Goal: Obtain resource: Download file/media

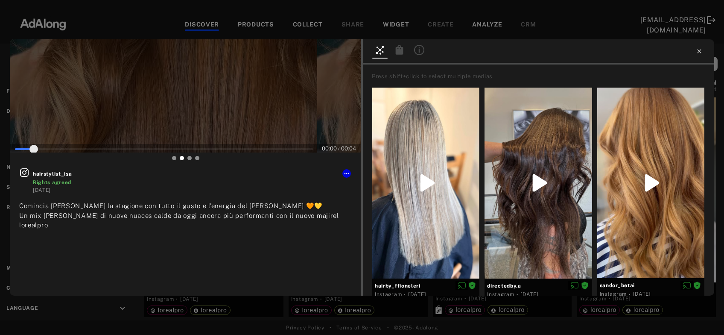
scroll to position [204, 0]
type input "**"
click at [700, 53] on icon at bounding box center [699, 51] width 7 height 7
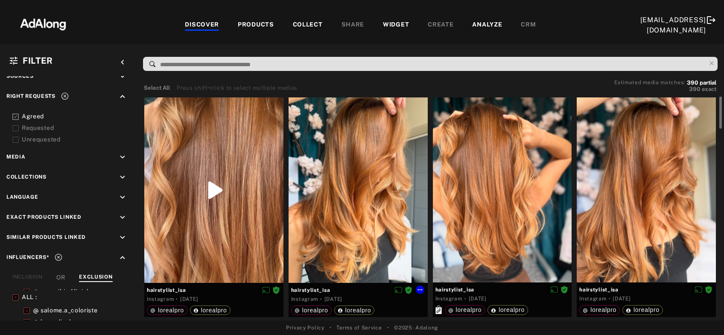
scroll to position [46, 0]
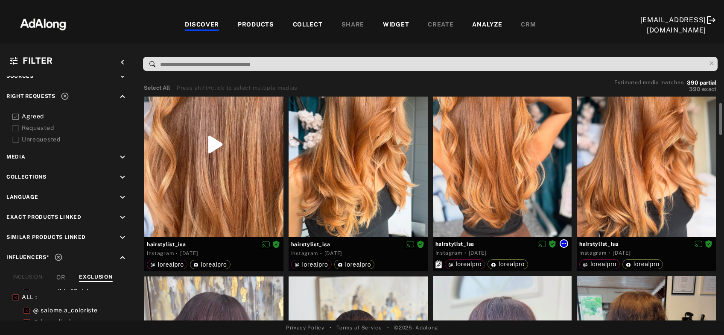
click at [566, 243] on icon at bounding box center [564, 243] width 5 height 1
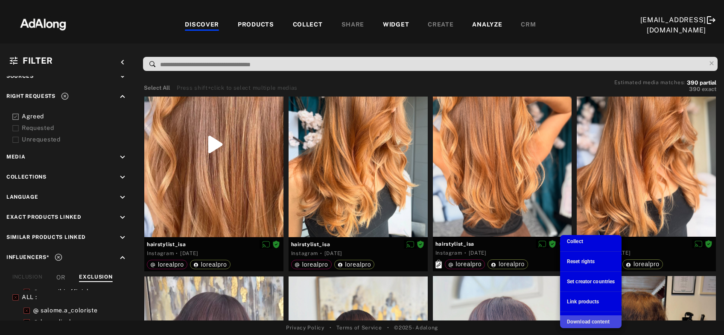
click at [584, 320] on span "Download content" at bounding box center [588, 322] width 43 height 6
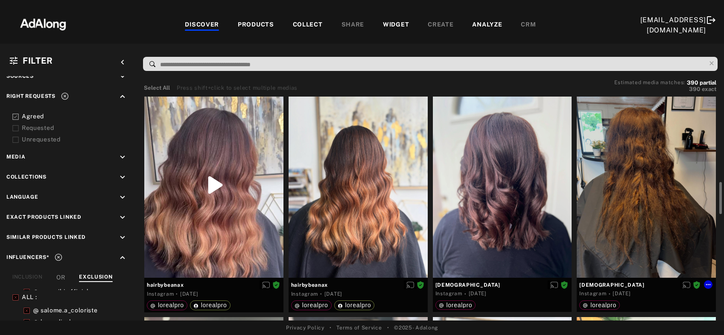
scroll to position [276, 0]
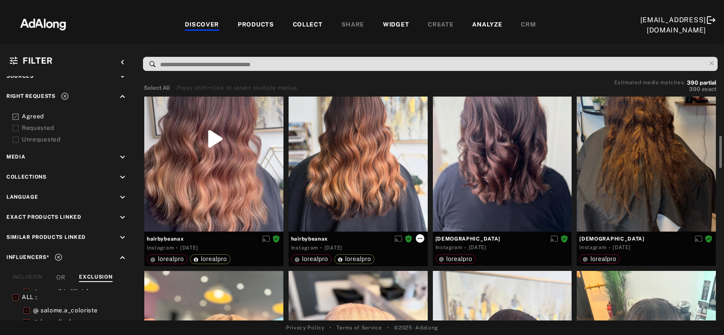
click at [421, 239] on icon at bounding box center [420, 238] width 7 height 7
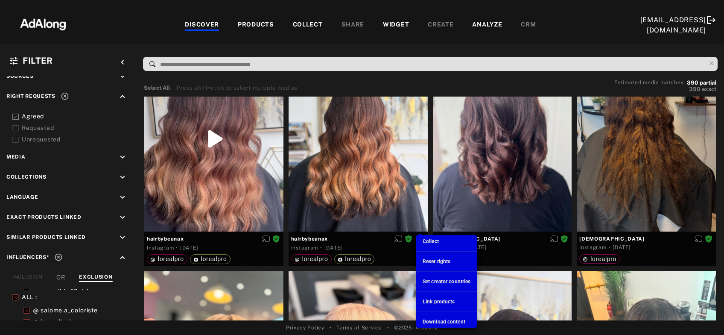
click at [438, 320] on span "Download content" at bounding box center [444, 322] width 43 height 6
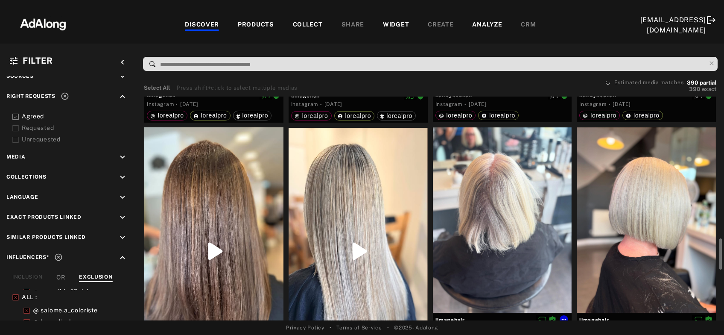
scroll to position [736, 0]
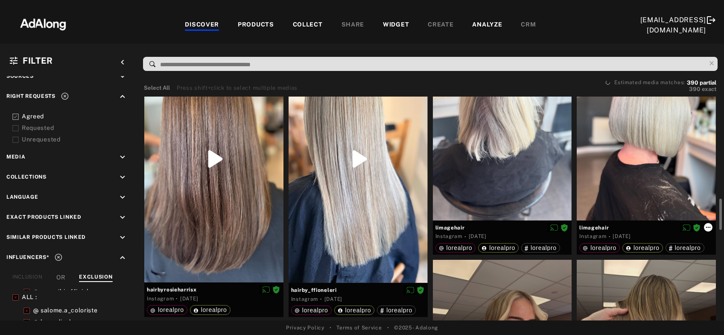
click at [706, 229] on icon at bounding box center [708, 227] width 7 height 7
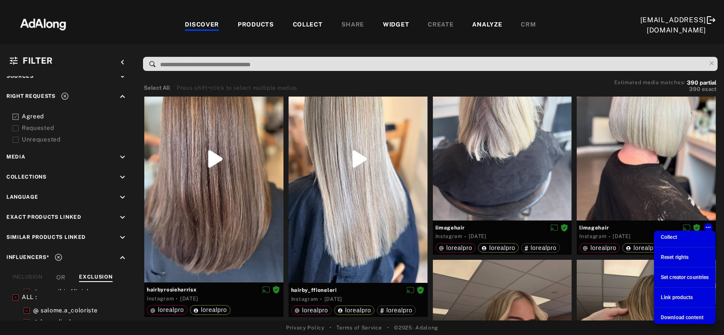
click at [690, 318] on span "Download content" at bounding box center [682, 317] width 43 height 6
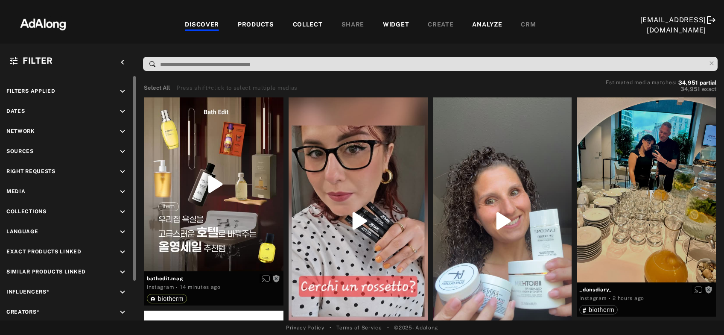
click at [122, 111] on icon "keyboard_arrow_down" at bounding box center [122, 111] width 9 height 9
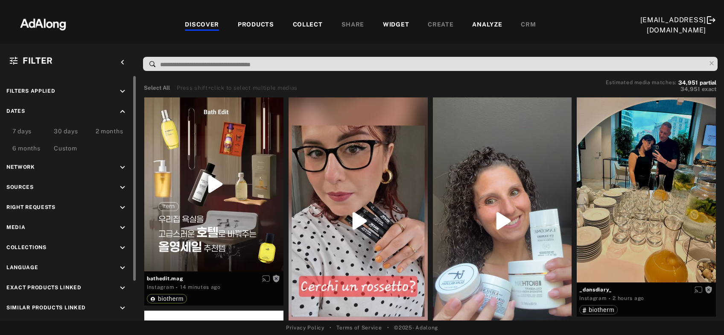
click at [70, 147] on div "Custom" at bounding box center [65, 149] width 23 height 10
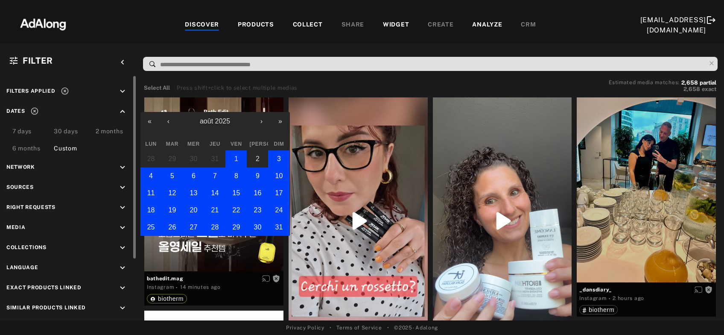
click at [236, 163] on button "1" at bounding box center [236, 158] width 21 height 17
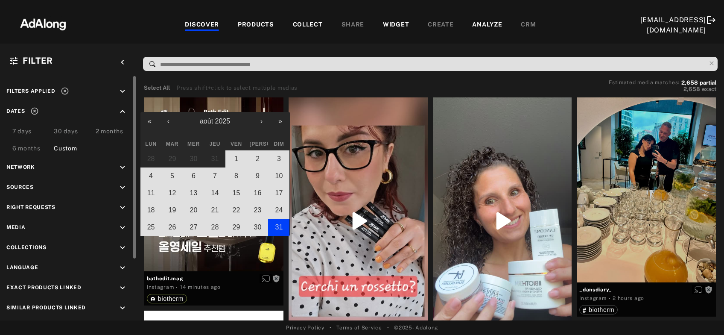
click at [274, 224] on button "31" at bounding box center [278, 227] width 21 height 17
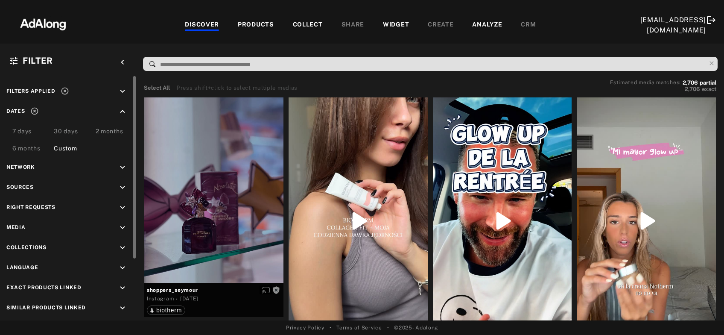
click at [126, 207] on icon "keyboard_arrow_down" at bounding box center [122, 207] width 9 height 9
click at [16, 223] on div at bounding box center [15, 227] width 6 height 9
click at [15, 237] on icon at bounding box center [15, 239] width 6 height 6
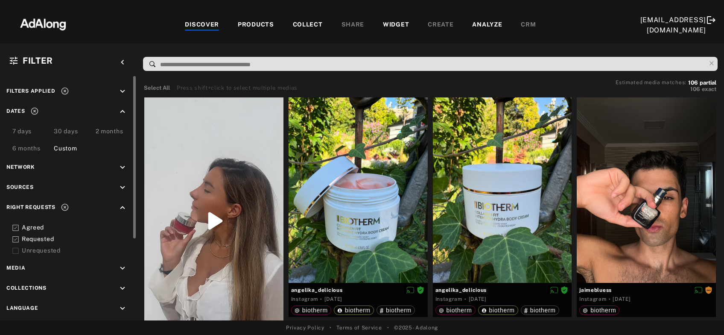
click at [18, 238] on icon at bounding box center [15, 239] width 6 height 6
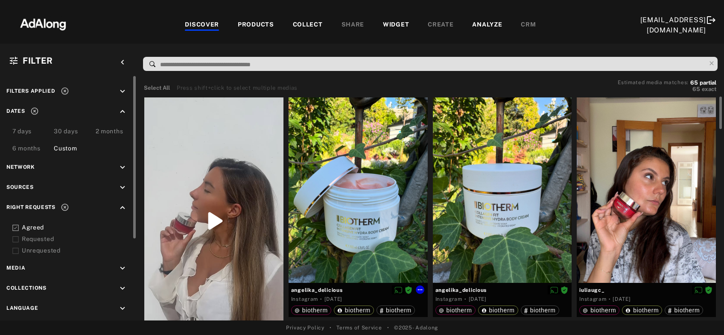
click at [348, 185] on div at bounding box center [358, 189] width 139 height 185
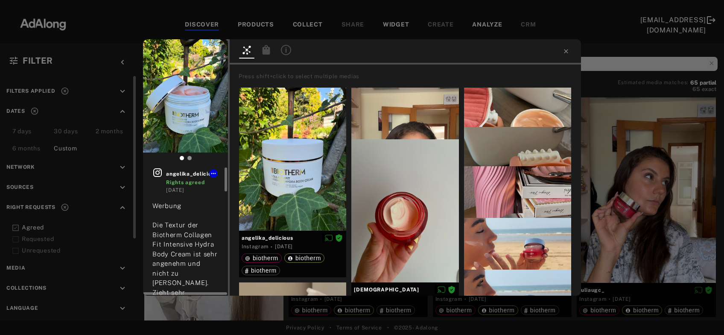
click at [161, 171] on icon at bounding box center [157, 172] width 10 height 10
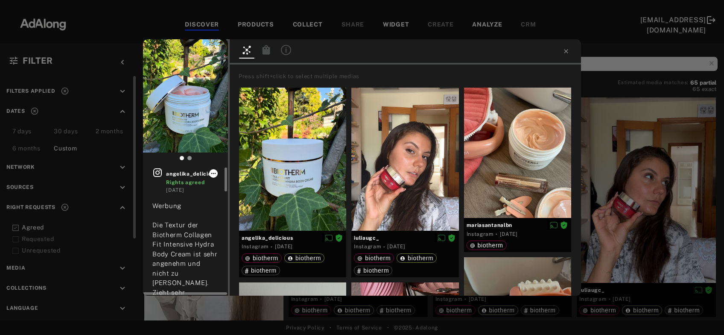
click at [217, 174] on icon at bounding box center [213, 173] width 7 height 7
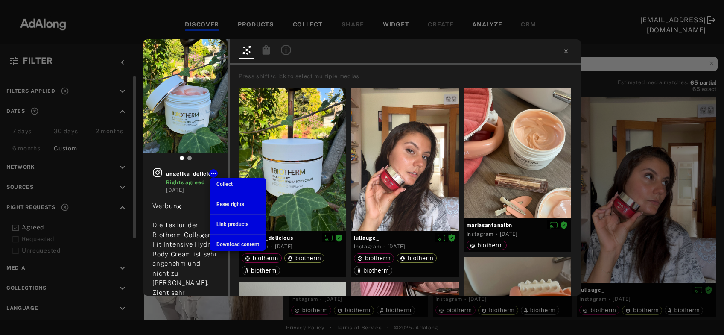
click at [228, 244] on span "Download content" at bounding box center [238, 244] width 43 height 6
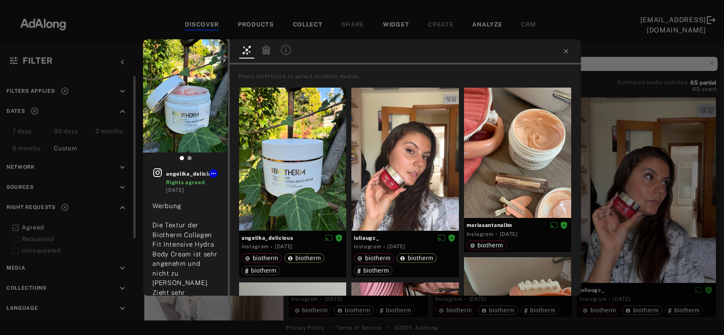
click at [616, 50] on div "angelika_delicious Rights agreed 1 week ago Werbung Die Textur der Biotherm Col…" at bounding box center [362, 167] width 724 height 335
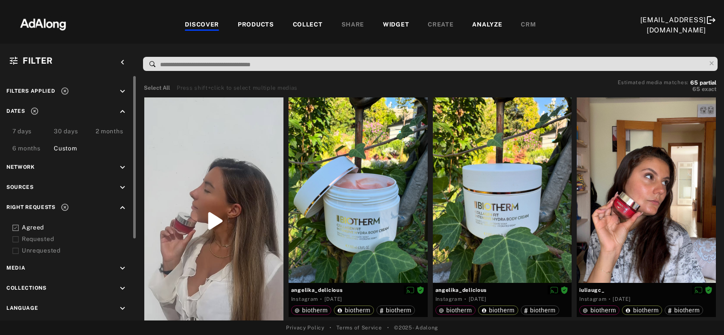
click at [616, 50] on div "Filter keyboard_arrow_left Filters applied keyboard_arrow_down Dates keyboard_a…" at bounding box center [362, 182] width 724 height 277
click at [710, 287] on icon at bounding box center [708, 289] width 7 height 7
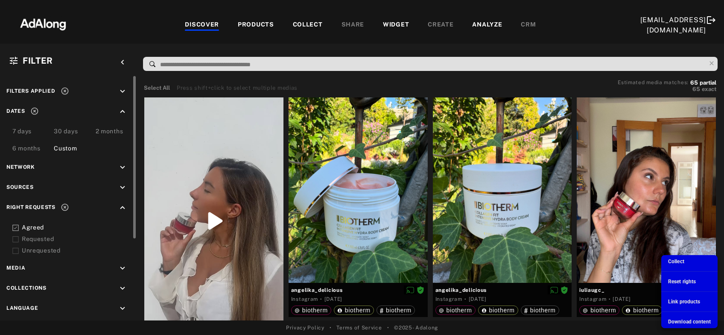
click at [700, 321] on span "Download content" at bounding box center [690, 322] width 43 height 6
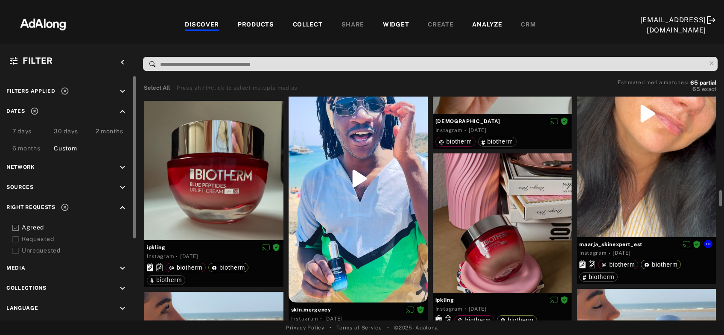
scroll to position [1427, 0]
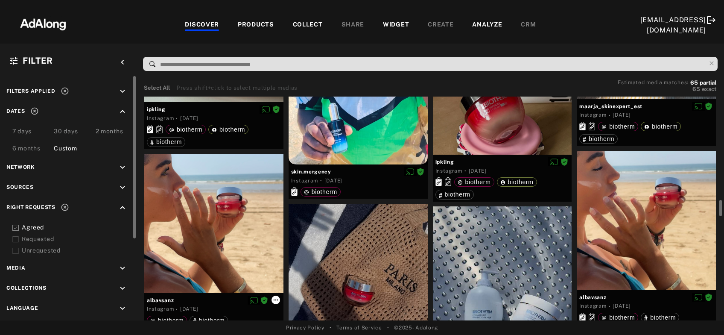
click at [276, 301] on icon at bounding box center [276, 299] width 7 height 7
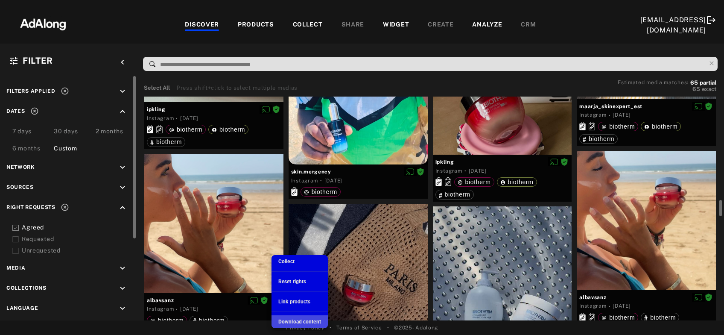
click at [293, 320] on span "Download content" at bounding box center [300, 322] width 43 height 6
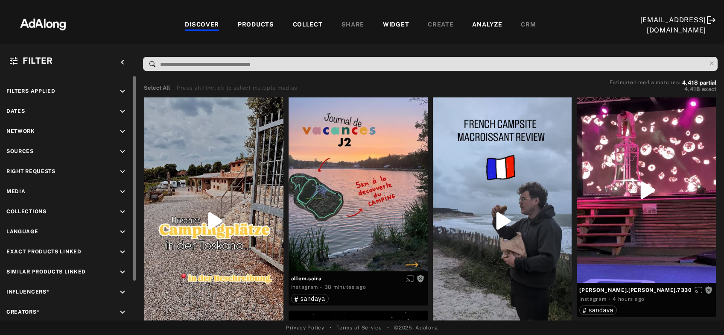
click at [120, 112] on icon "keyboard_arrow_down" at bounding box center [122, 111] width 9 height 9
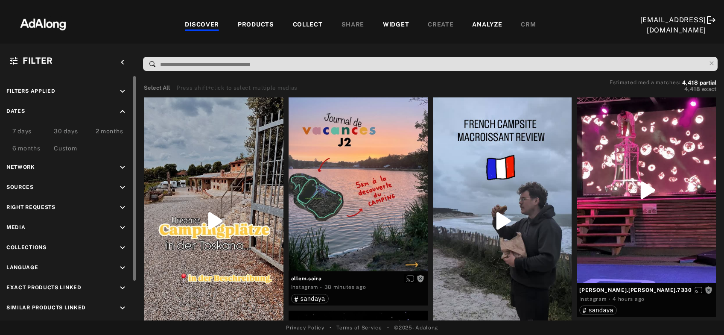
click at [60, 151] on div "Custom" at bounding box center [65, 149] width 23 height 10
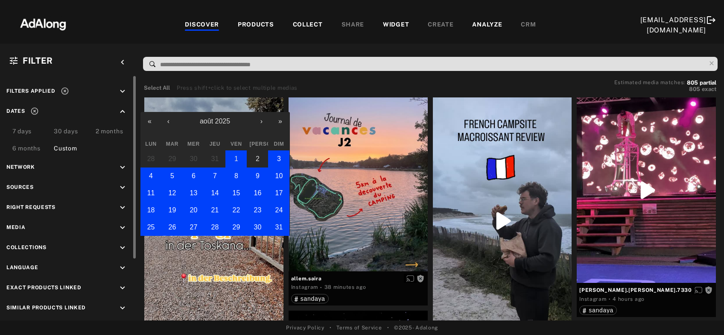
click at [231, 158] on button "1" at bounding box center [236, 158] width 21 height 17
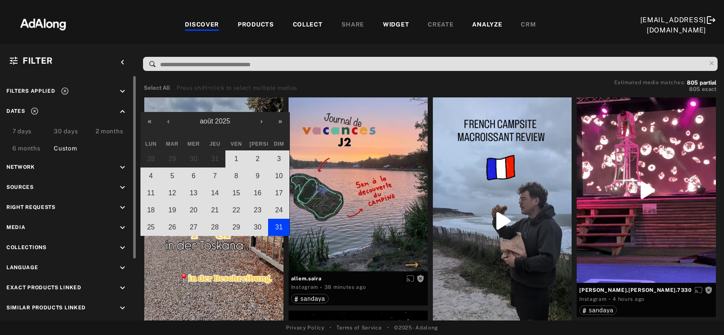
click at [282, 232] on button "31" at bounding box center [278, 227] width 21 height 17
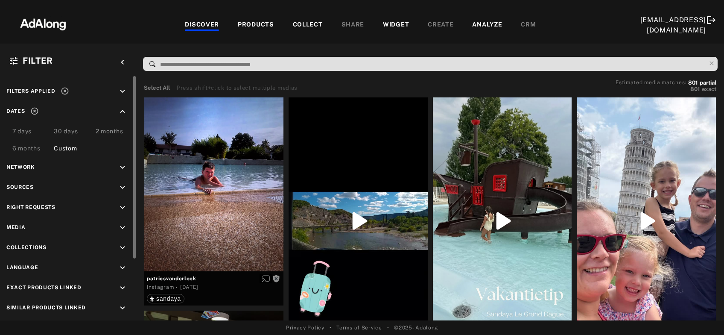
click at [126, 205] on icon "keyboard_arrow_down" at bounding box center [122, 207] width 9 height 9
click at [14, 227] on icon at bounding box center [15, 228] width 6 height 6
click at [13, 236] on icon at bounding box center [15, 239] width 6 height 6
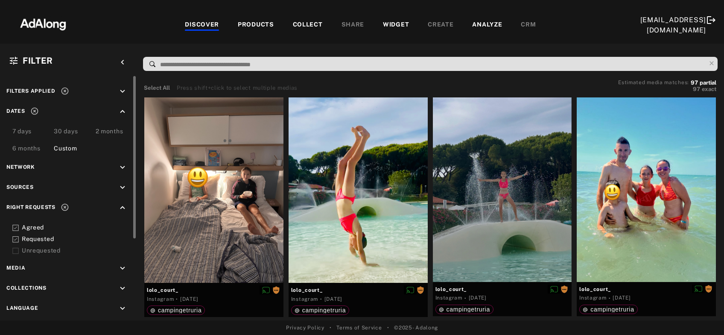
click at [15, 241] on rect at bounding box center [16, 240] width 6 height 6
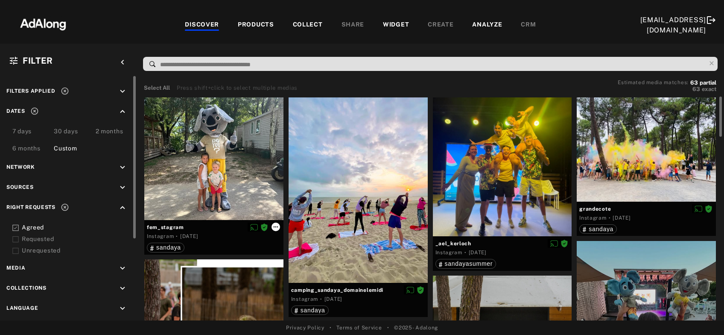
click at [274, 223] on icon at bounding box center [276, 226] width 7 height 7
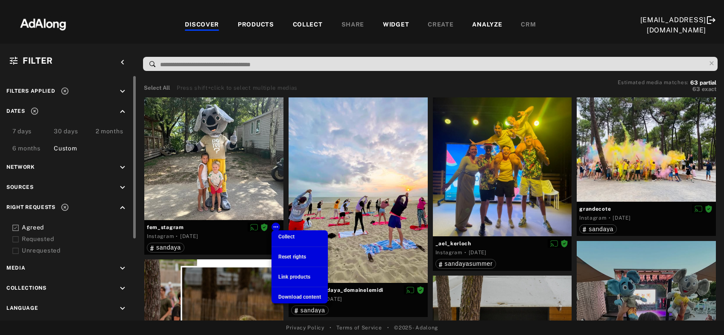
click at [291, 299] on span "Download content" at bounding box center [300, 297] width 43 height 6
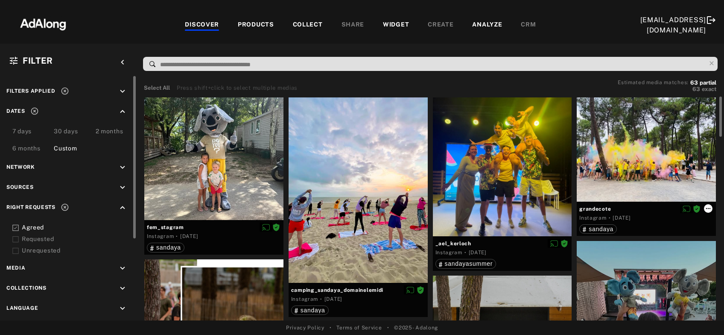
click at [708, 210] on icon at bounding box center [708, 208] width 7 height 7
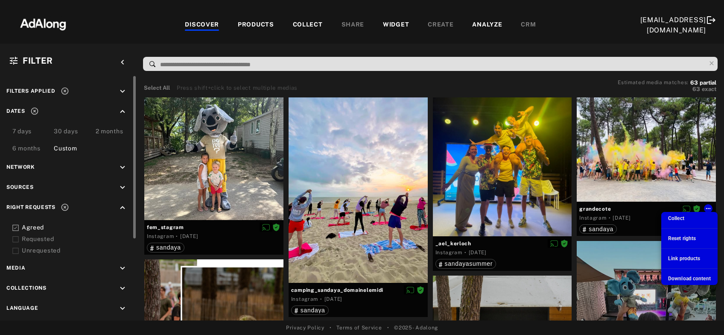
click at [683, 277] on span "Download content" at bounding box center [690, 279] width 43 height 6
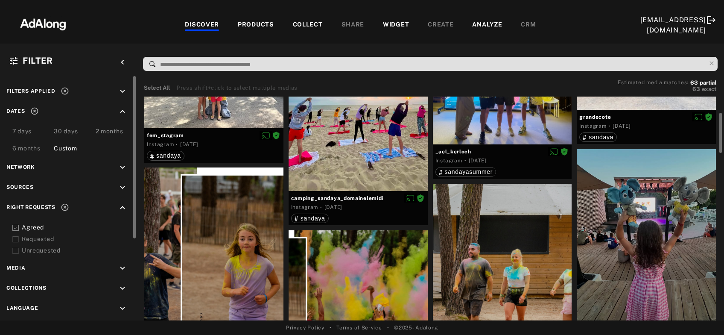
scroll to position [138, 0]
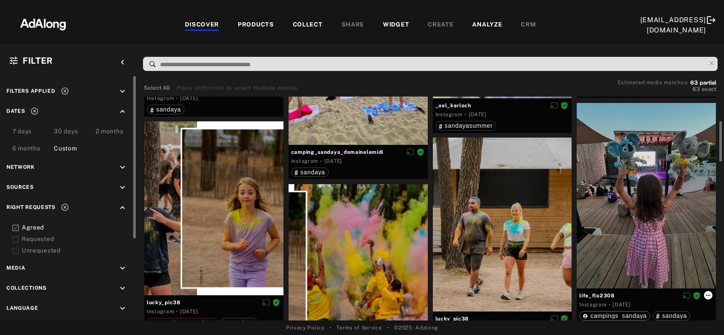
click at [710, 293] on icon at bounding box center [708, 295] width 7 height 7
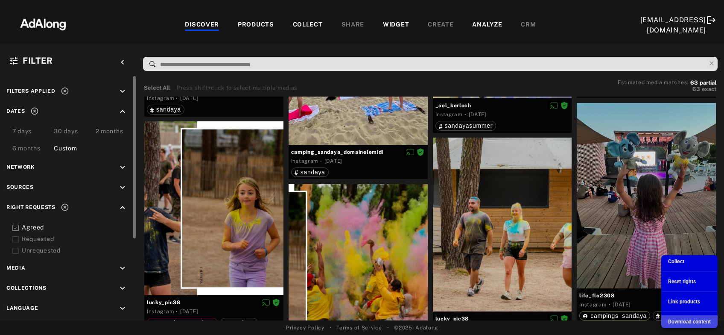
click at [678, 320] on span "Download content" at bounding box center [690, 322] width 43 height 6
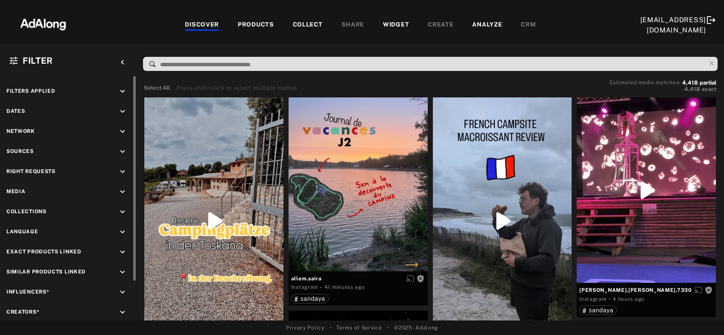
click at [123, 168] on icon "keyboard_arrow_down" at bounding box center [122, 171] width 9 height 9
click at [12, 194] on icon at bounding box center [15, 192] width 6 height 6
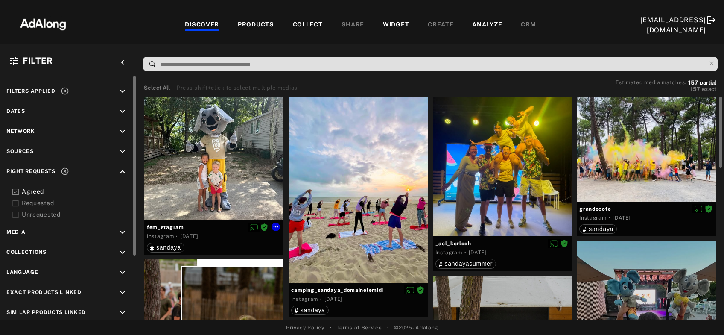
click at [179, 159] on div at bounding box center [213, 158] width 139 height 123
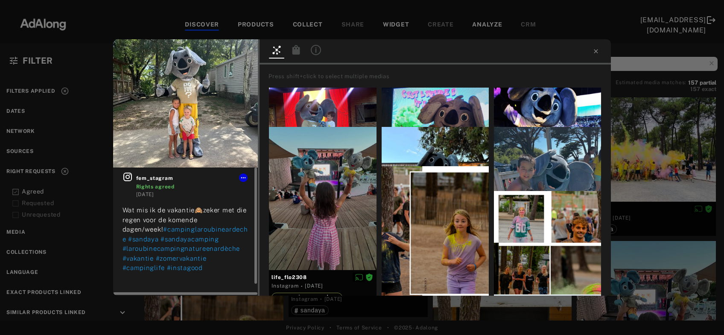
click at [128, 179] on icon at bounding box center [127, 177] width 9 height 9
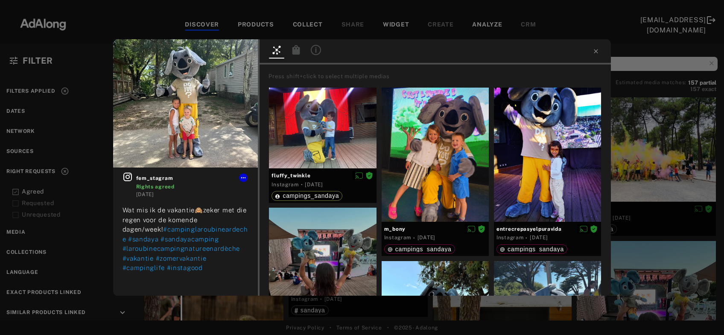
click at [691, 150] on div "fem_stagram Rights agreed 6 days ago Wat mis ik de vakantie🙈zeker met die regen…" at bounding box center [362, 167] width 724 height 335
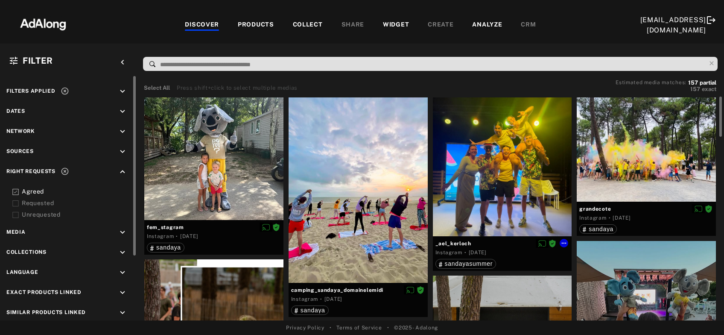
click at [460, 211] on div at bounding box center [502, 166] width 139 height 139
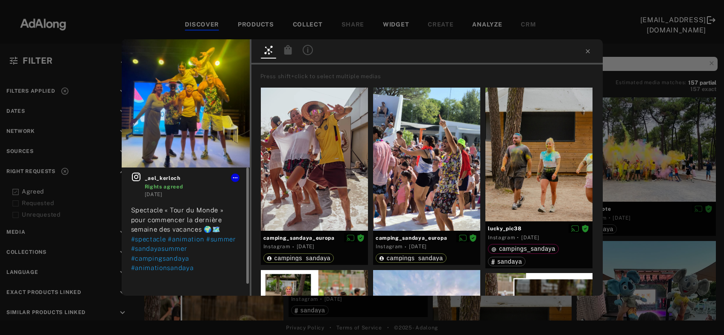
click at [141, 176] on link at bounding box center [138, 185] width 14 height 26
click at [624, 160] on div "_ael_kerloch Rights agreed 1 week ago Spectacle « Tour du Monde » pour commence…" at bounding box center [362, 167] width 724 height 335
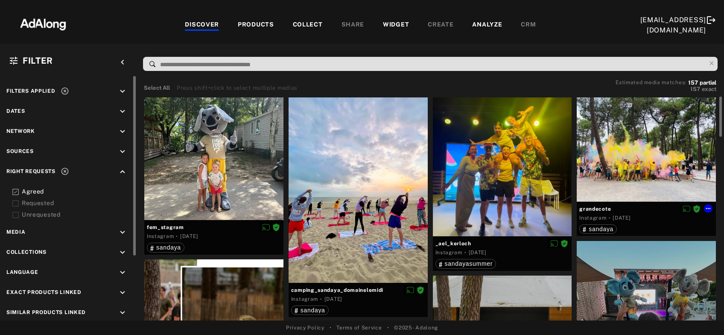
click at [624, 158] on div at bounding box center [646, 149] width 139 height 104
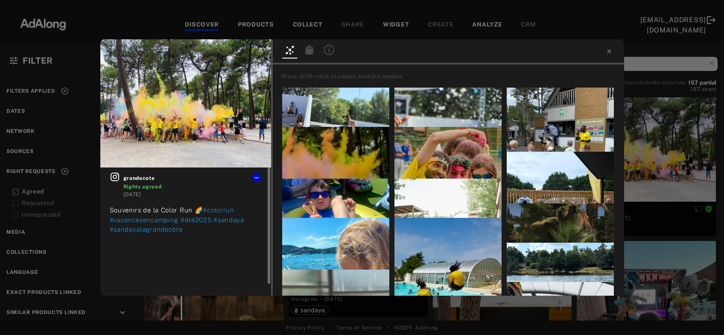
click at [116, 177] on icon at bounding box center [115, 177] width 9 height 9
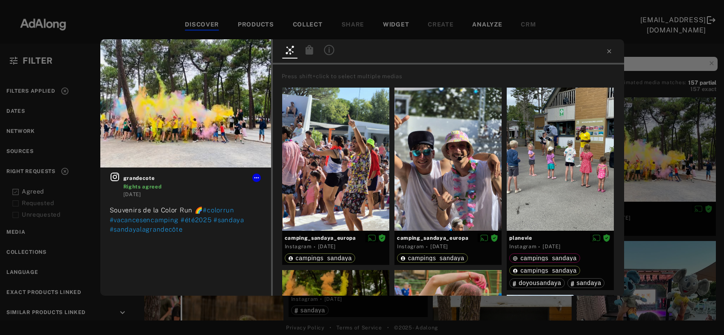
click at [664, 152] on div "grandecote Rights agreed 1 week ago Souvenirs de la Color Run 🌈 #colorrun #vaca…" at bounding box center [362, 167] width 724 height 335
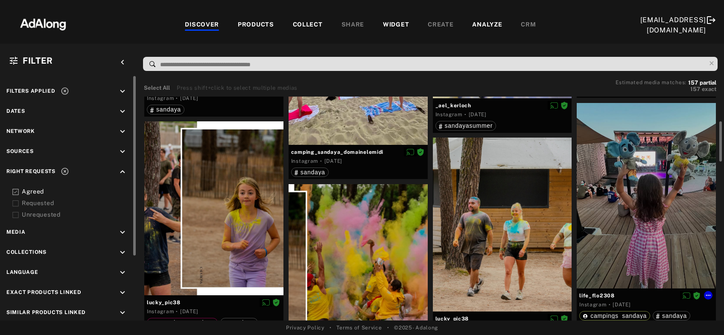
scroll to position [184, 0]
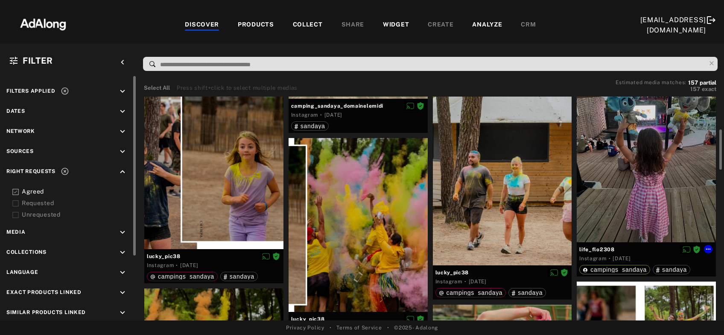
click at [664, 152] on div at bounding box center [646, 149] width 139 height 185
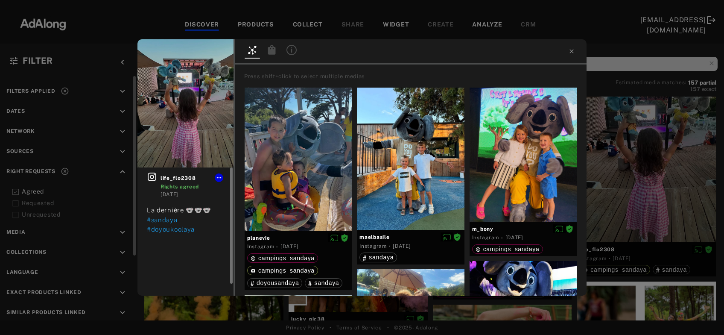
click at [154, 179] on icon at bounding box center [152, 177] width 10 height 10
